Goal: Task Accomplishment & Management: Use online tool/utility

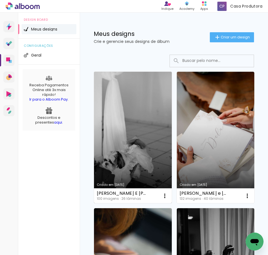
click at [139, 159] on link "Criado em [DATE]" at bounding box center [133, 137] width 78 height 131
